Goal: Find specific page/section: Find specific page/section

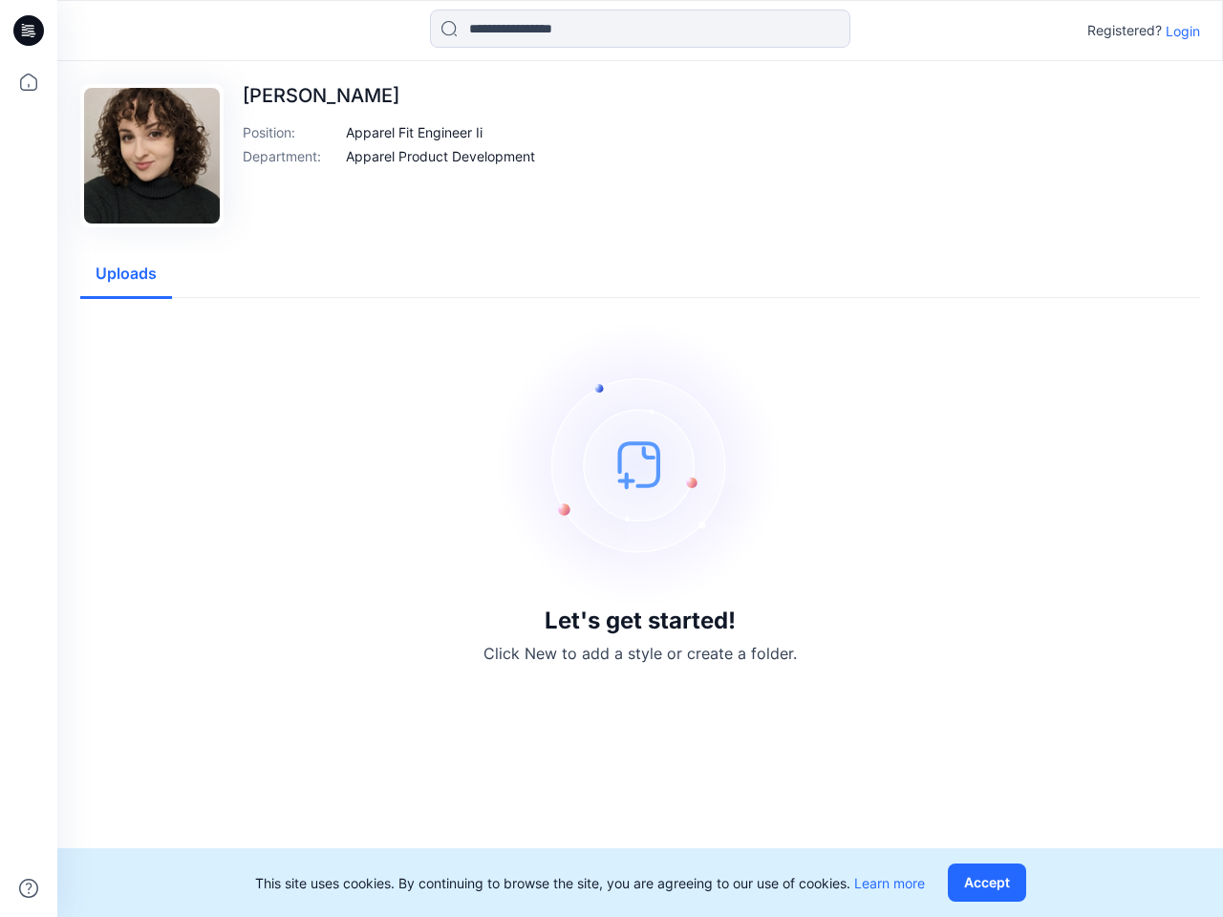
click at [611, 458] on img at bounding box center [640, 464] width 287 height 287
click at [30, 31] on icon at bounding box center [32, 31] width 8 height 1
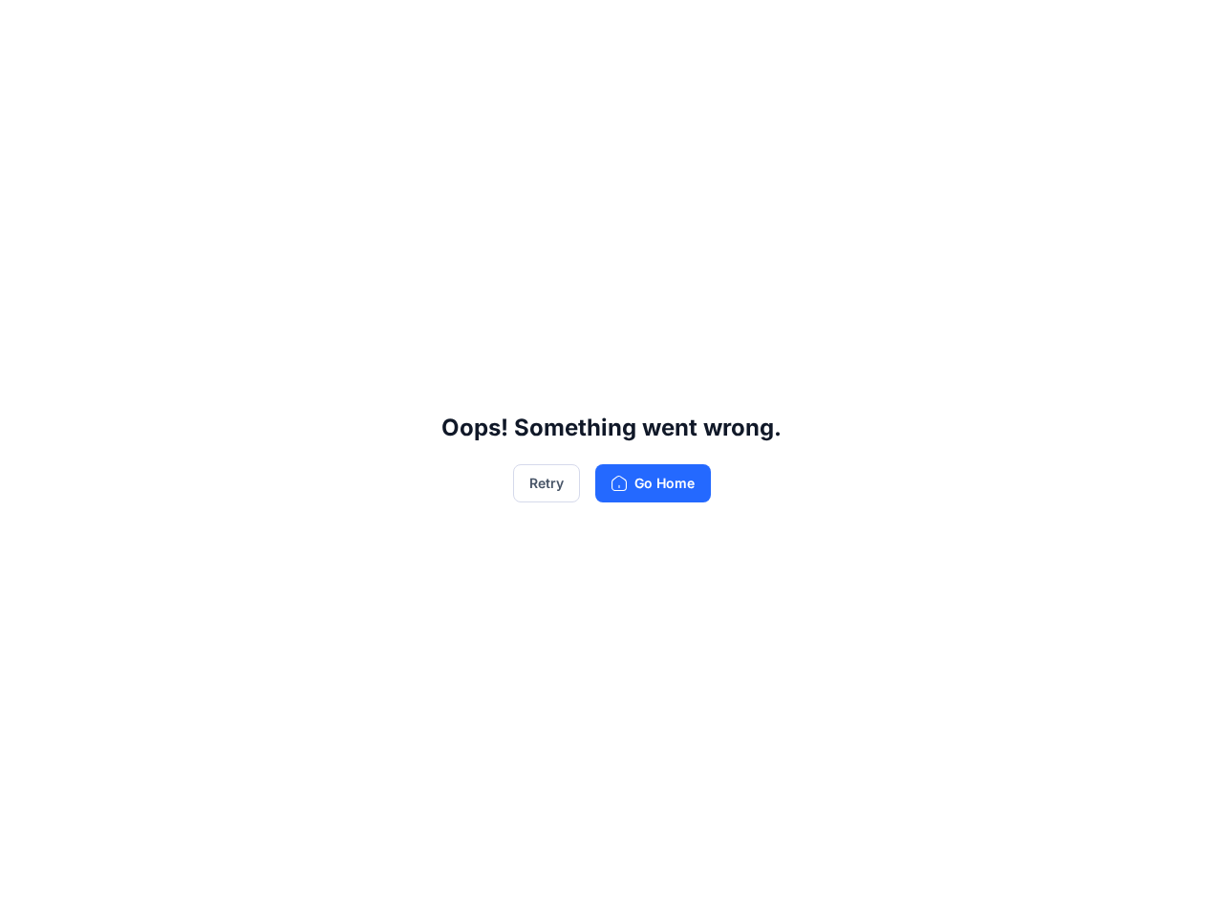
click at [29, 888] on div "Oops! Something went wrong. Retry Go Home" at bounding box center [611, 458] width 1223 height 917
click at [640, 29] on div "Oops! Something went wrong. Retry Go Home" at bounding box center [611, 458] width 1223 height 917
click at [1183, 31] on div "Oops! Something went wrong. Retry Go Home" at bounding box center [611, 458] width 1223 height 917
click at [415, 132] on div "Oops! Something went wrong. Retry Go Home" at bounding box center [611, 458] width 1223 height 917
click at [440, 156] on div "Oops! Something went wrong. Retry Go Home" at bounding box center [611, 458] width 1223 height 917
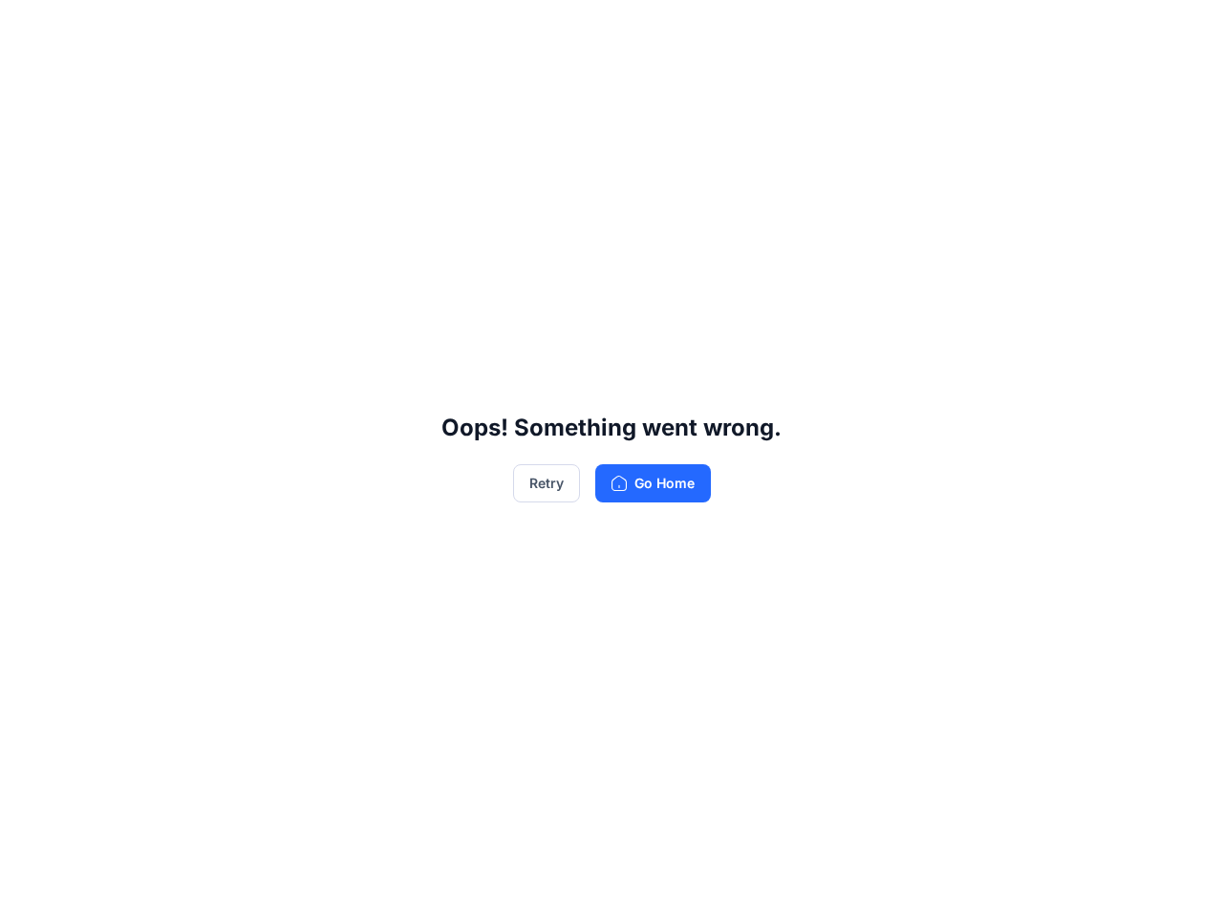
click at [126, 274] on div "Oops! Something went wrong. Retry Go Home" at bounding box center [611, 458] width 1223 height 917
click at [991, 883] on div "Oops! Something went wrong. Retry Go Home" at bounding box center [611, 458] width 1223 height 917
